Goal: Check status: Check status

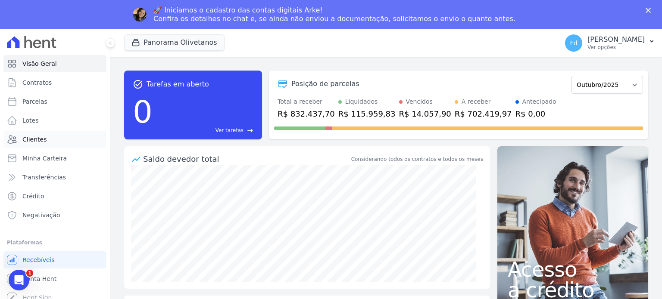
click at [35, 142] on span "Clientes" at bounding box center [34, 139] width 24 height 9
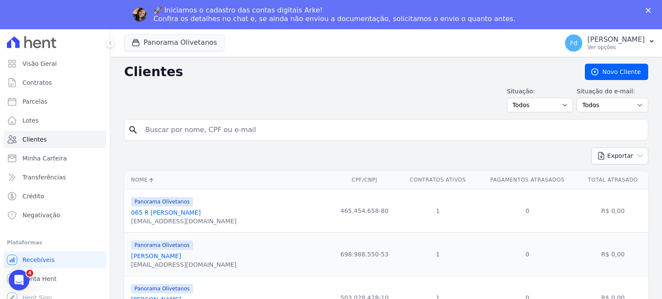
click at [183, 128] on input "search" at bounding box center [392, 129] width 504 height 17
paste input "950.043.358-34"
type input "950.043.358-34"
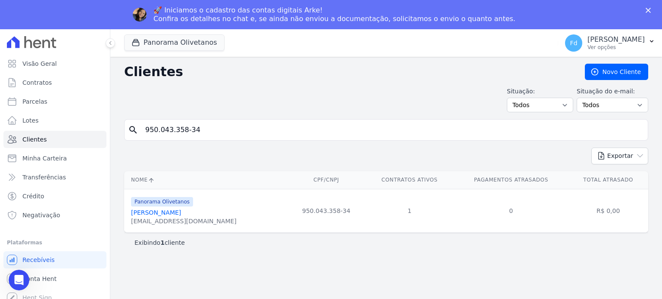
click at [174, 213] on link "[PERSON_NAME]" at bounding box center [156, 212] width 50 height 7
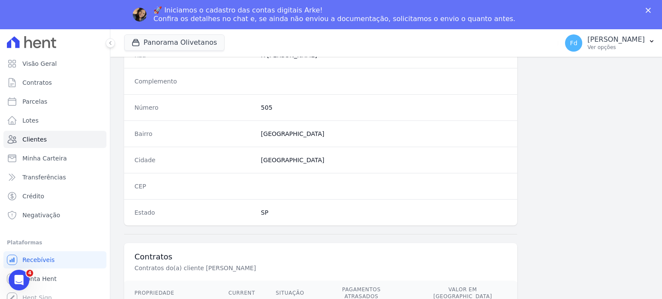
scroll to position [504, 0]
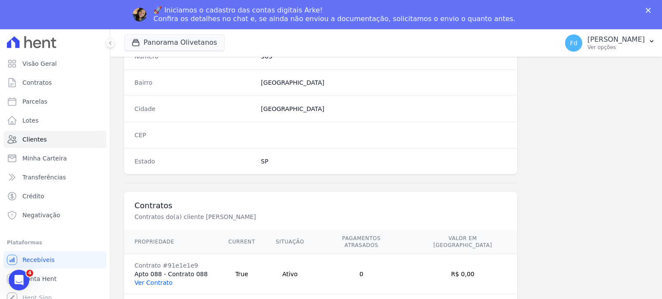
click at [155, 280] on link "Ver Contrato" at bounding box center [153, 283] width 38 height 7
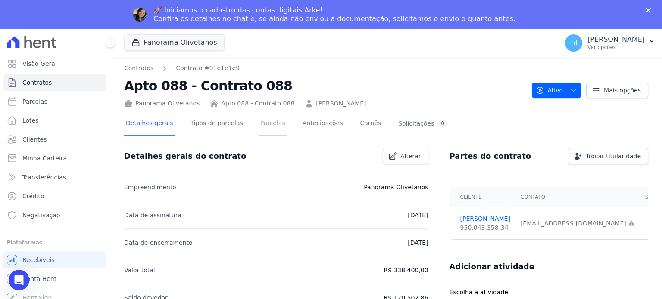
click at [262, 125] on link "Parcelas" at bounding box center [272, 124] width 28 height 23
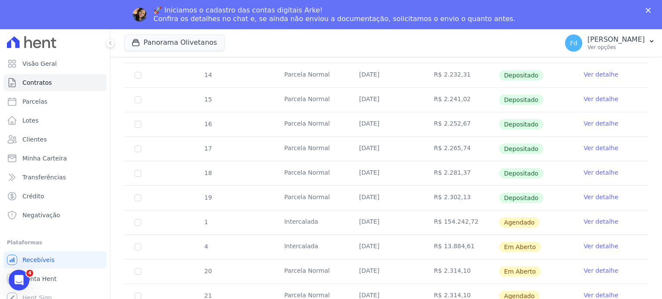
scroll to position [270, 0]
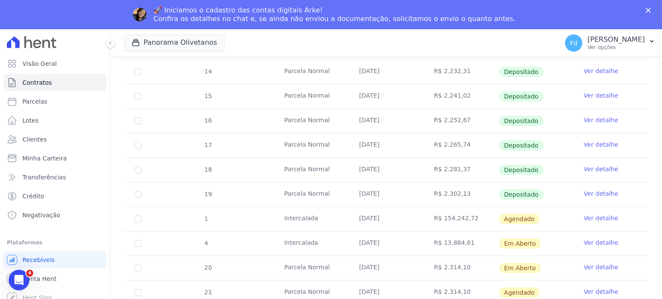
click at [601, 218] on link "Ver detalhe" at bounding box center [600, 218] width 34 height 9
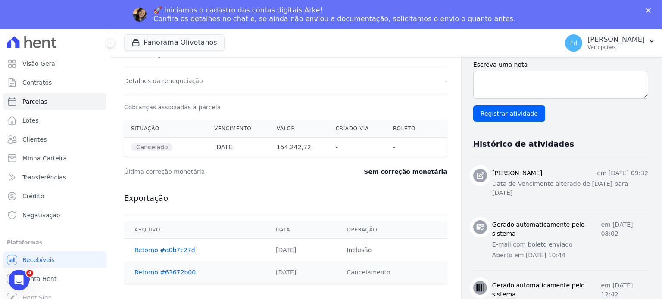
scroll to position [237, 0]
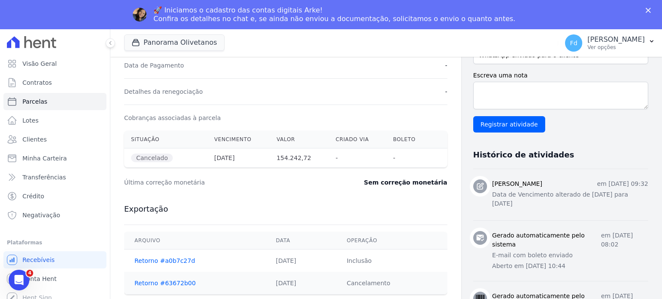
drag, startPoint x: 210, startPoint y: 160, endPoint x: 306, endPoint y: 160, distance: 95.6
click at [306, 160] on tr "Cancelado [DATE] 154.242,72 - -" at bounding box center [285, 158] width 323 height 19
copy tr "[DATE] 154.242,72"
